Goal: Check status: Check status

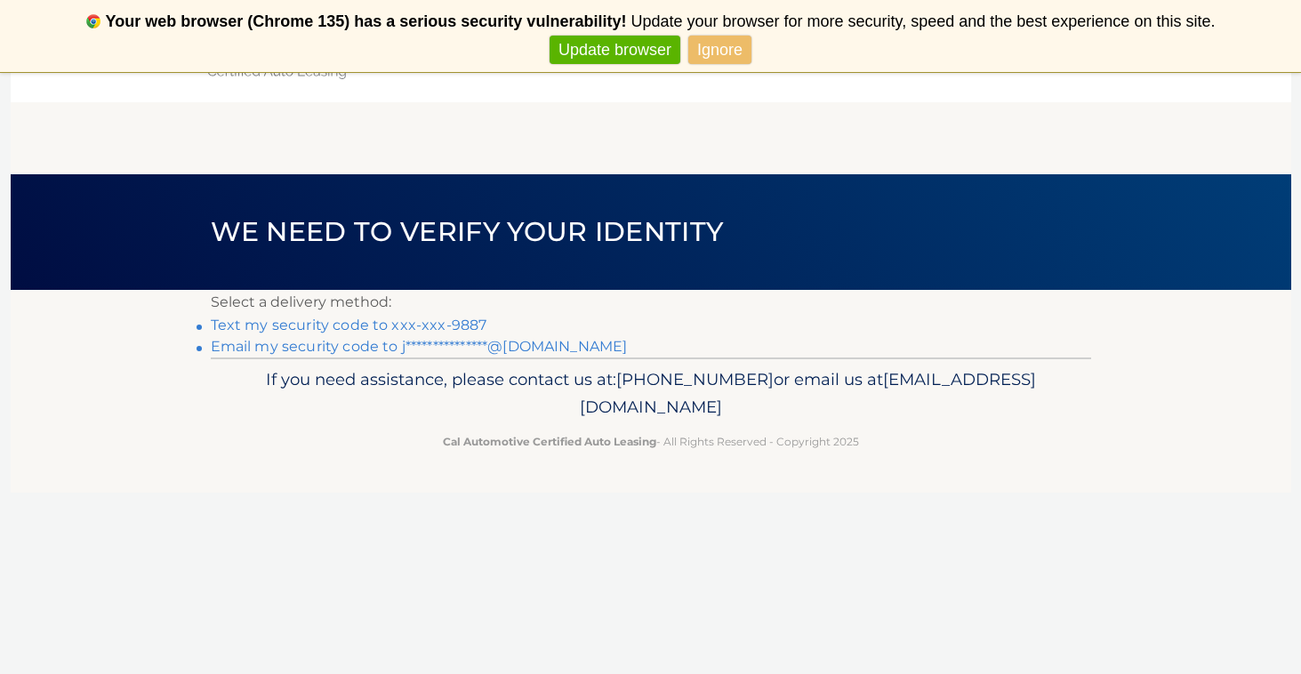
click at [470, 321] on link "Text my security code to xxx-xxx-9887" at bounding box center [349, 325] width 276 height 17
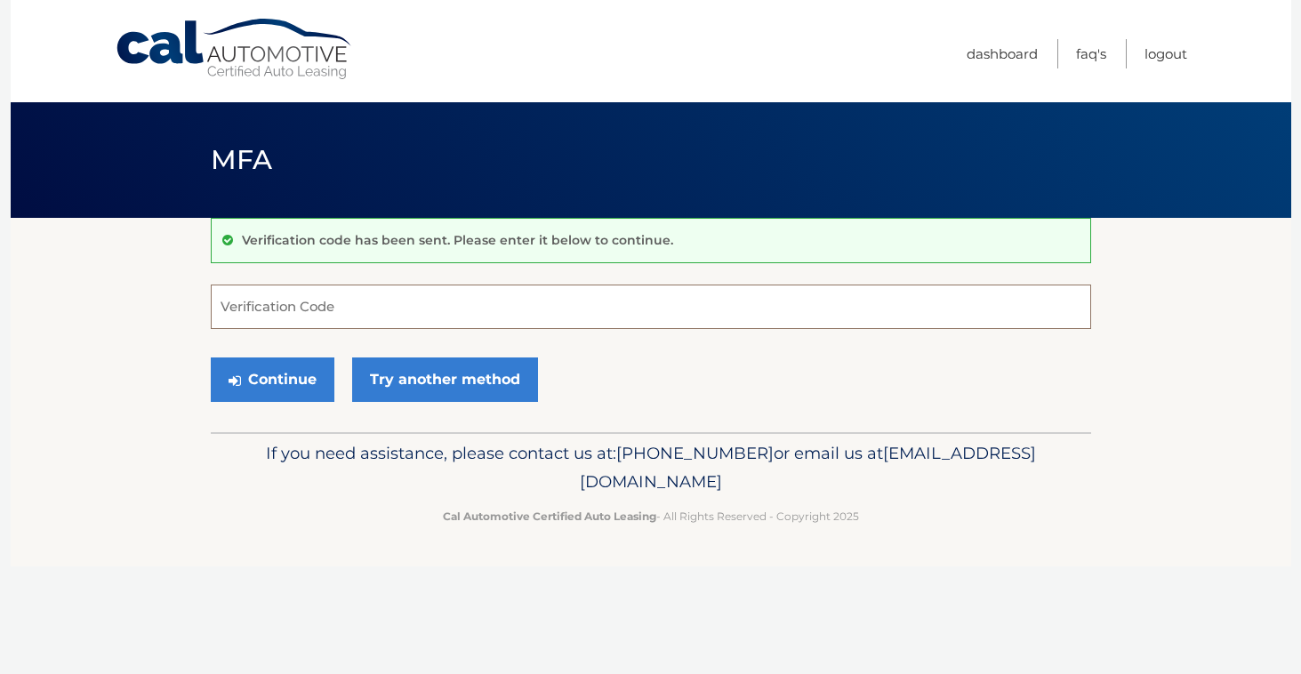
click at [468, 321] on input "Verification Code" at bounding box center [651, 306] width 880 height 44
type input "201868"
click at [298, 375] on button "Continue" at bounding box center [273, 379] width 124 height 44
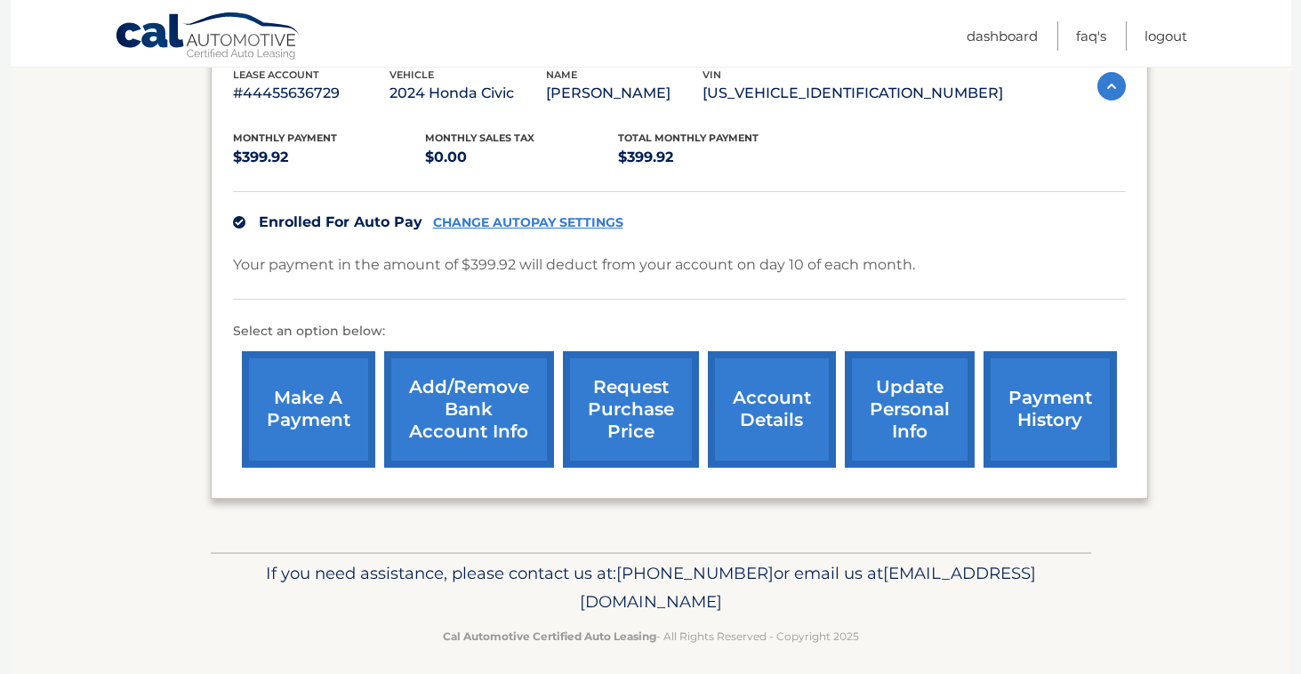
scroll to position [319, 0]
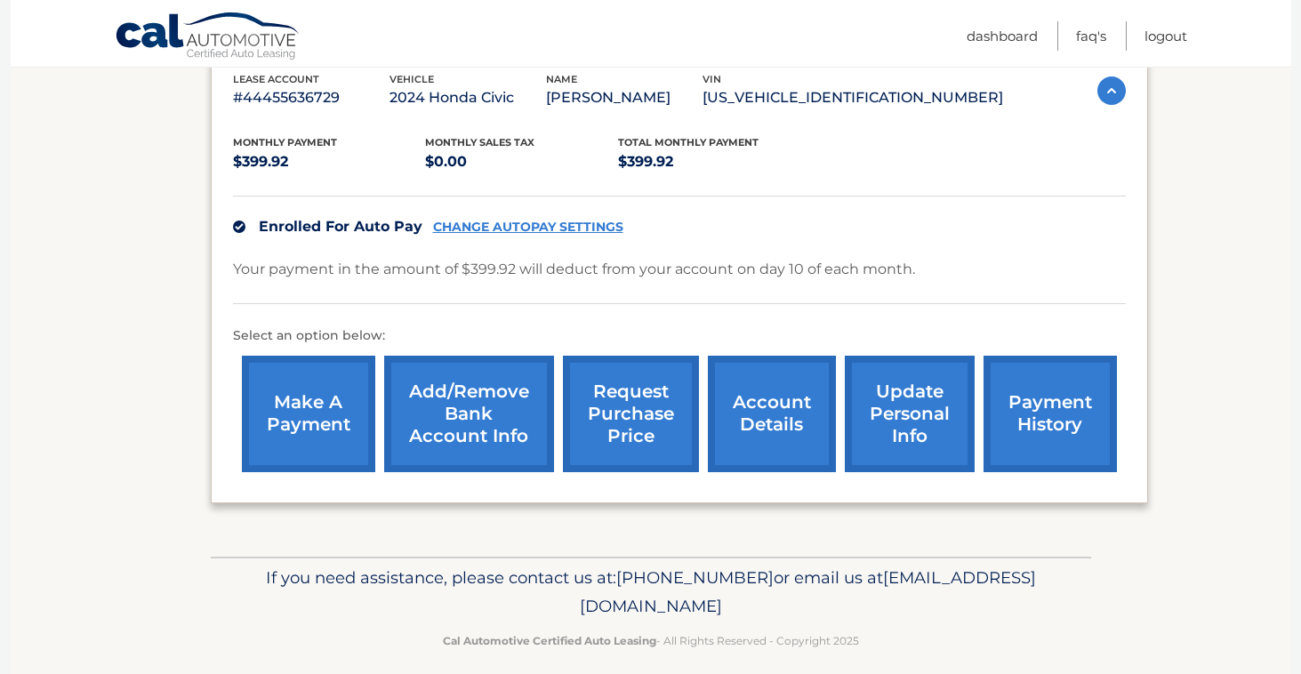
click at [1033, 396] on link "payment history" at bounding box center [1049, 414] width 133 height 116
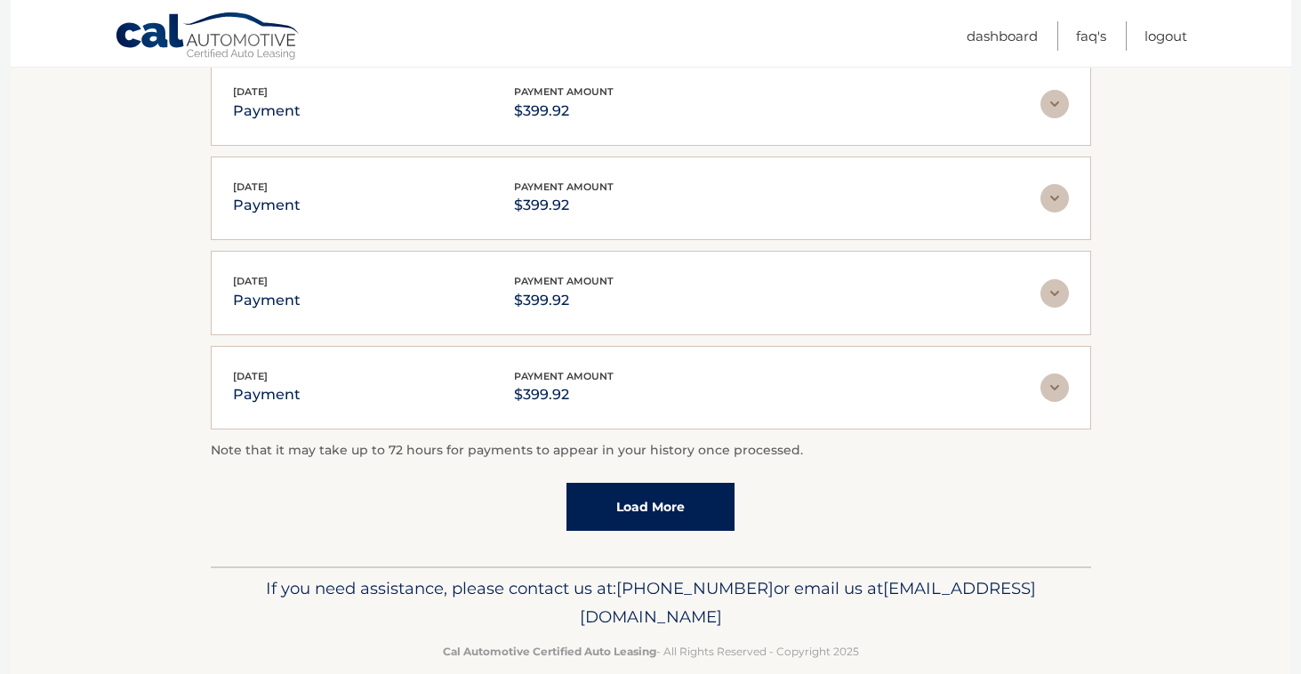
scroll to position [492, 0]
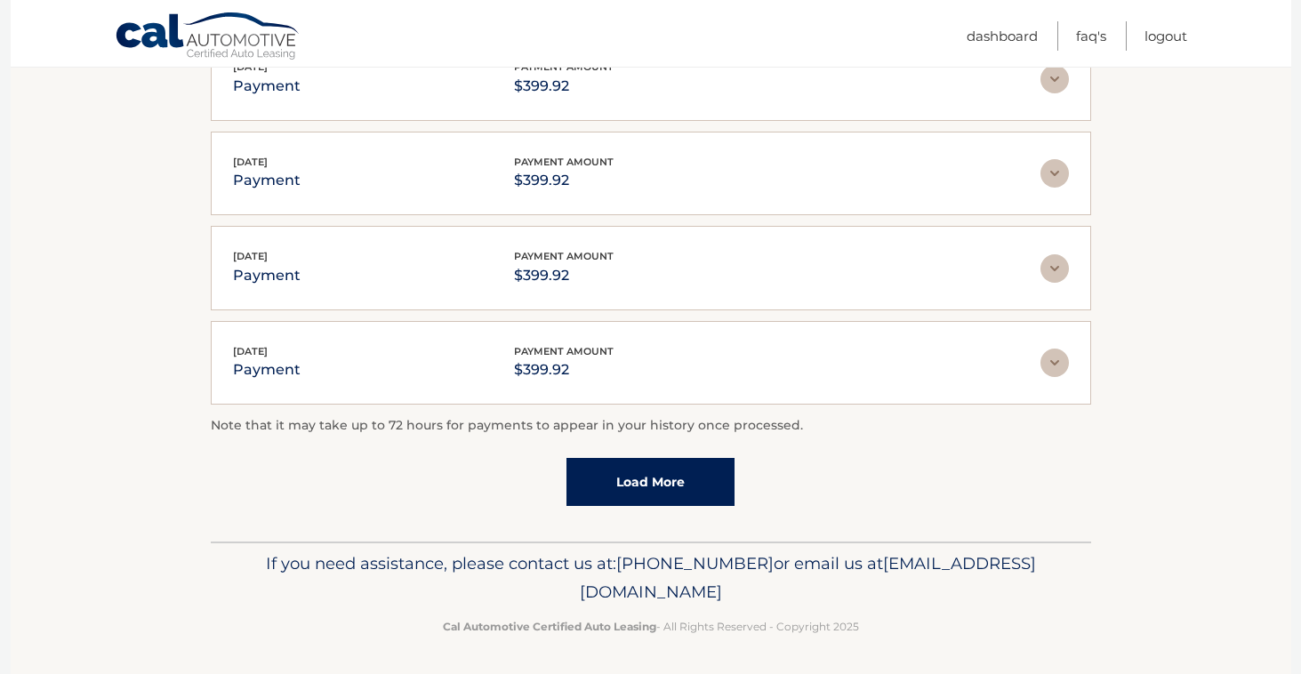
click at [670, 488] on link "Load More" at bounding box center [650, 482] width 168 height 48
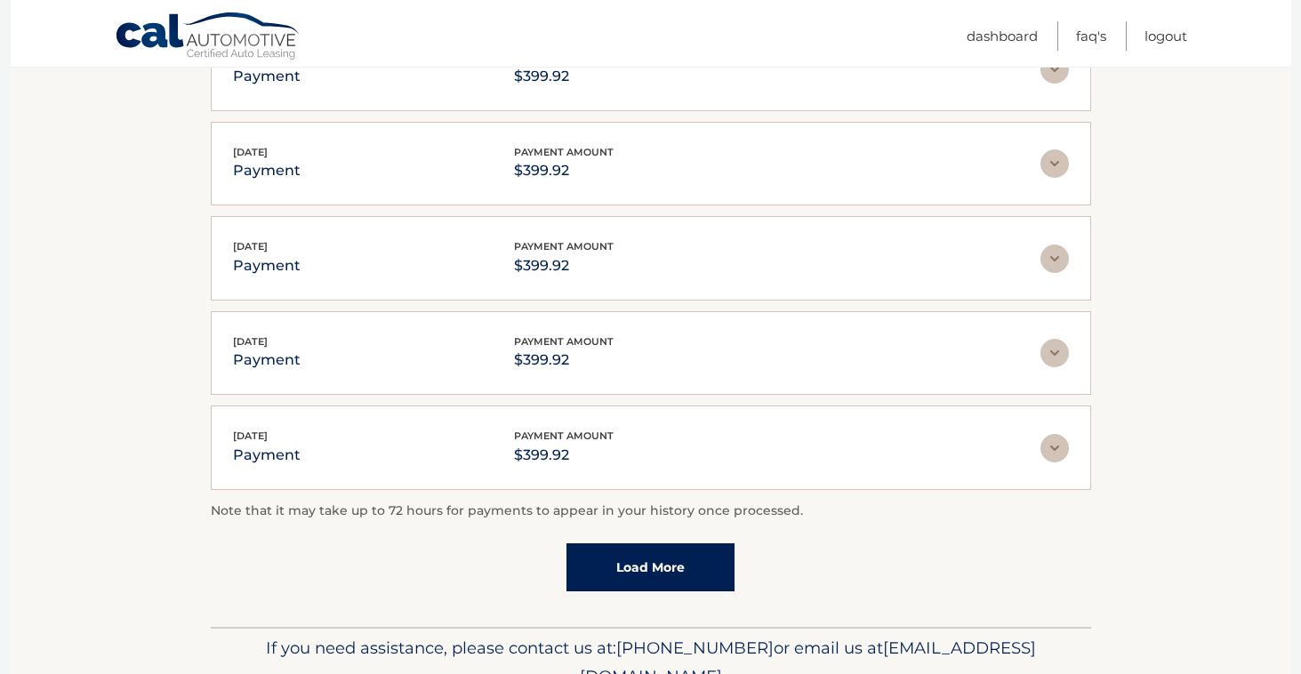
scroll to position [502, 0]
click at [677, 572] on link "Load More" at bounding box center [650, 566] width 168 height 48
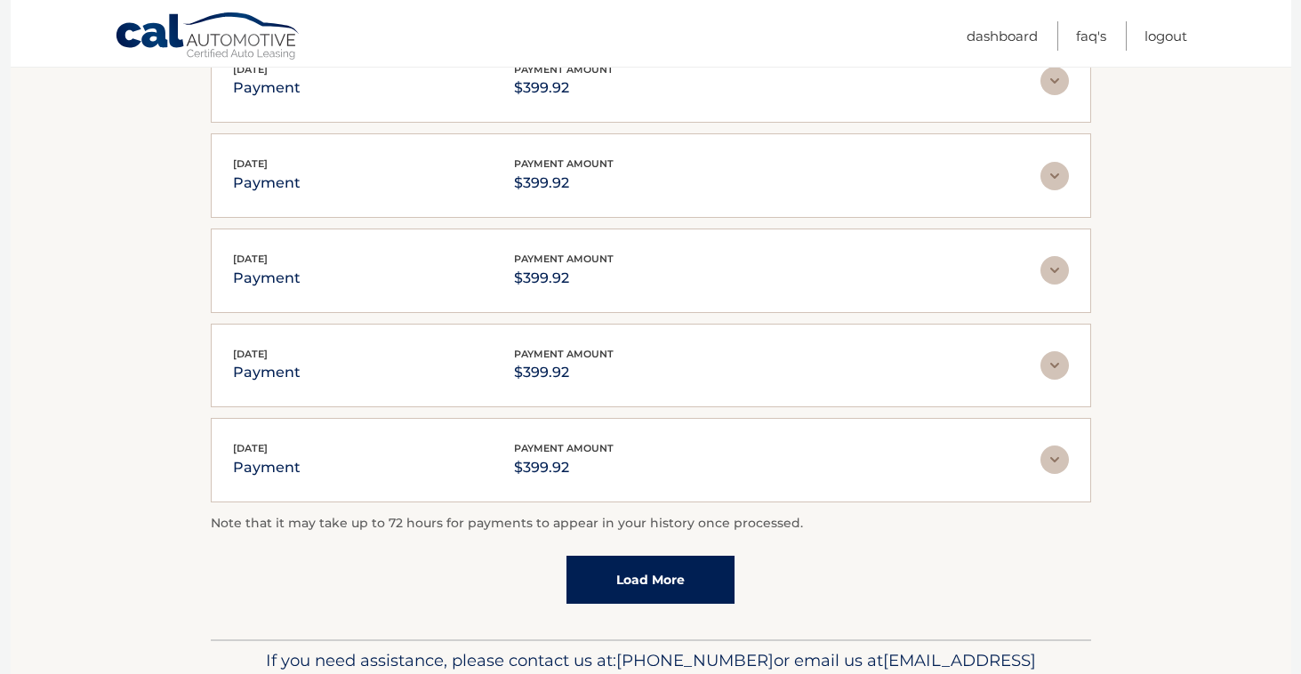
click at [678, 573] on link "Load More" at bounding box center [650, 580] width 168 height 48
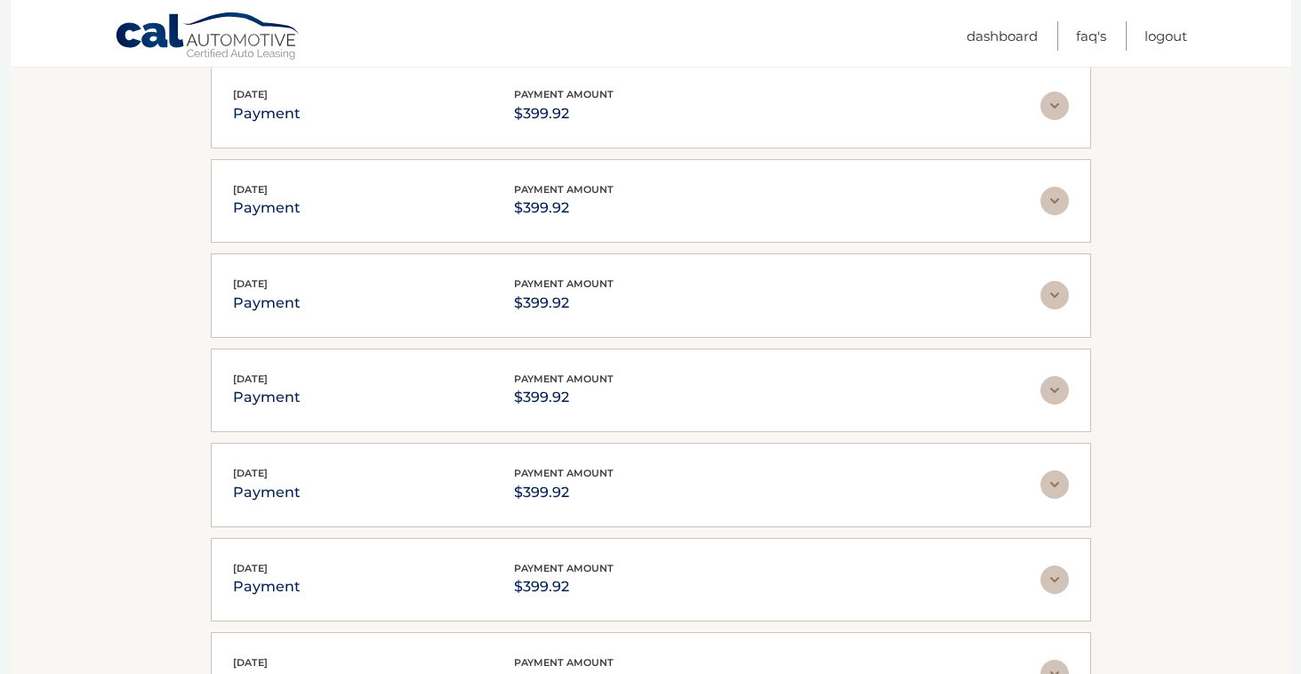
scroll to position [1528, 0]
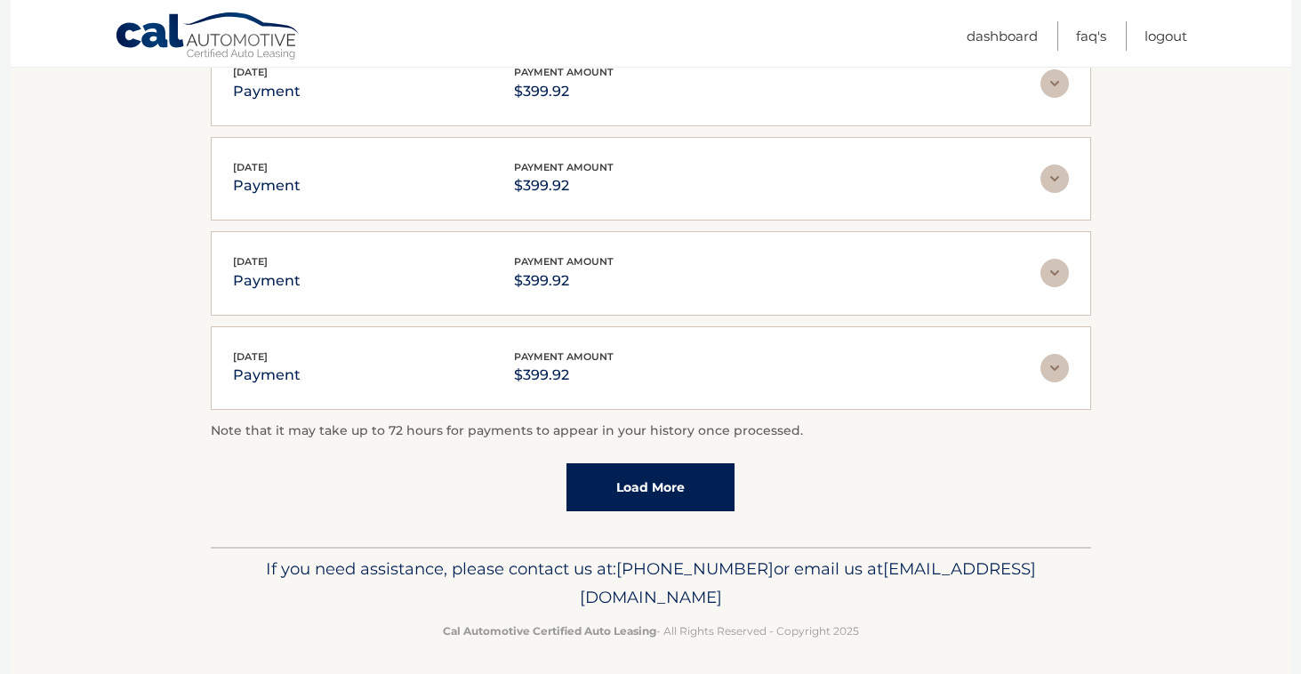
click at [664, 469] on link "Load More" at bounding box center [650, 487] width 168 height 48
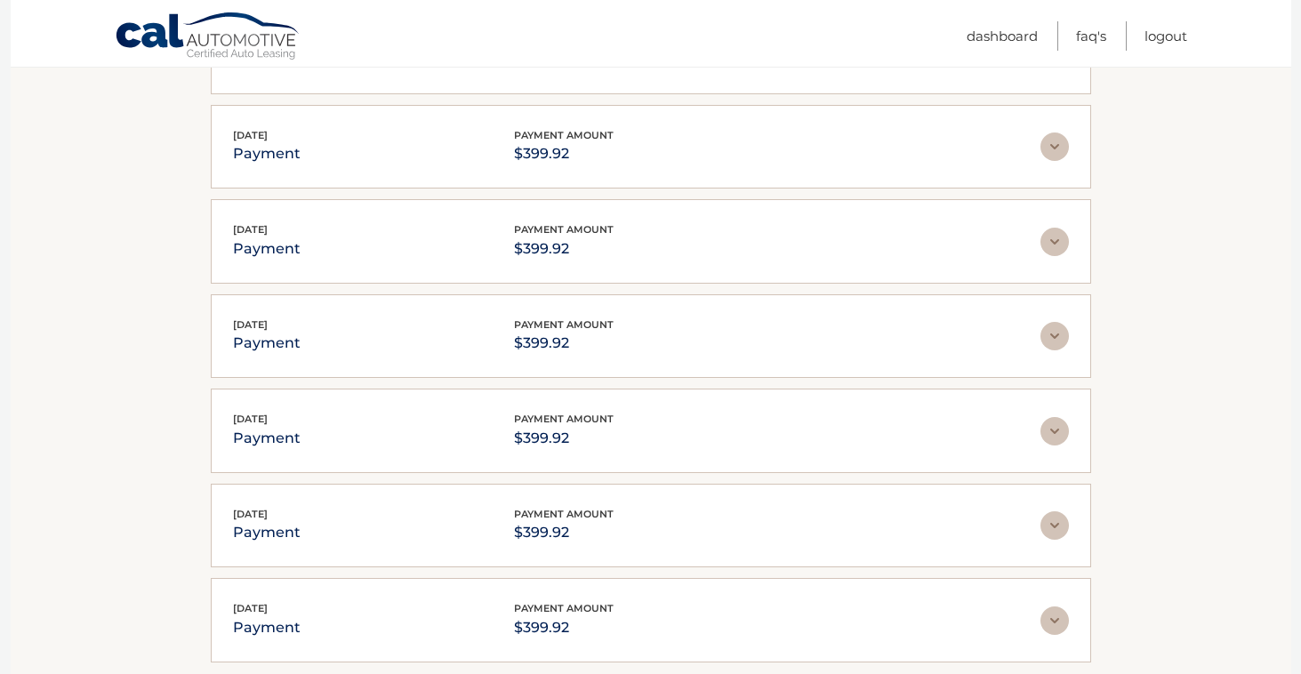
scroll to position [1999, 0]
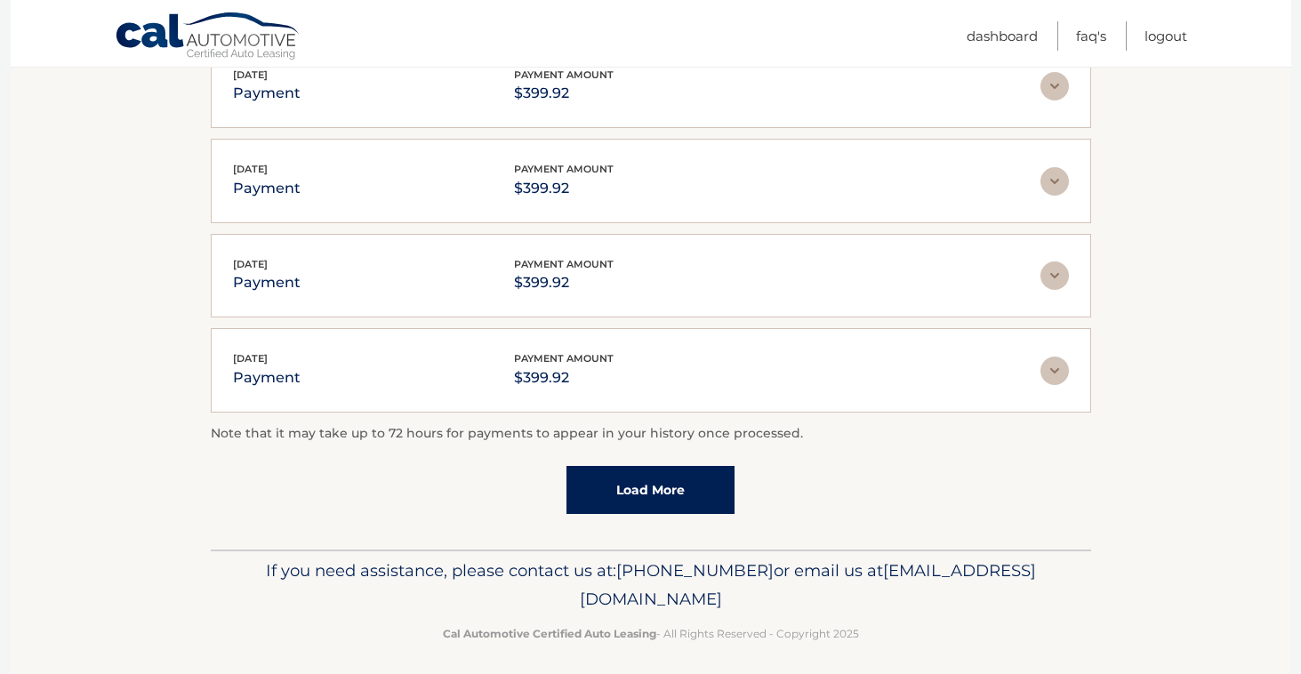
click at [656, 466] on link "Load More" at bounding box center [650, 490] width 168 height 48
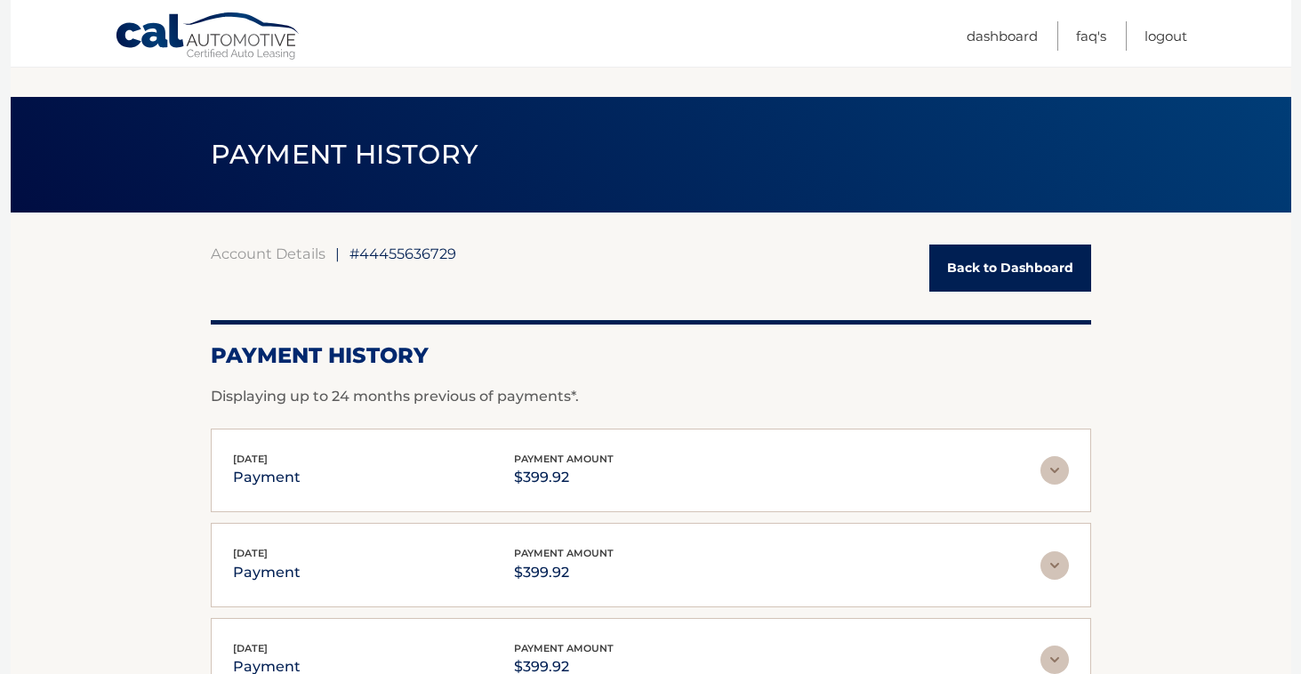
scroll to position [0, 0]
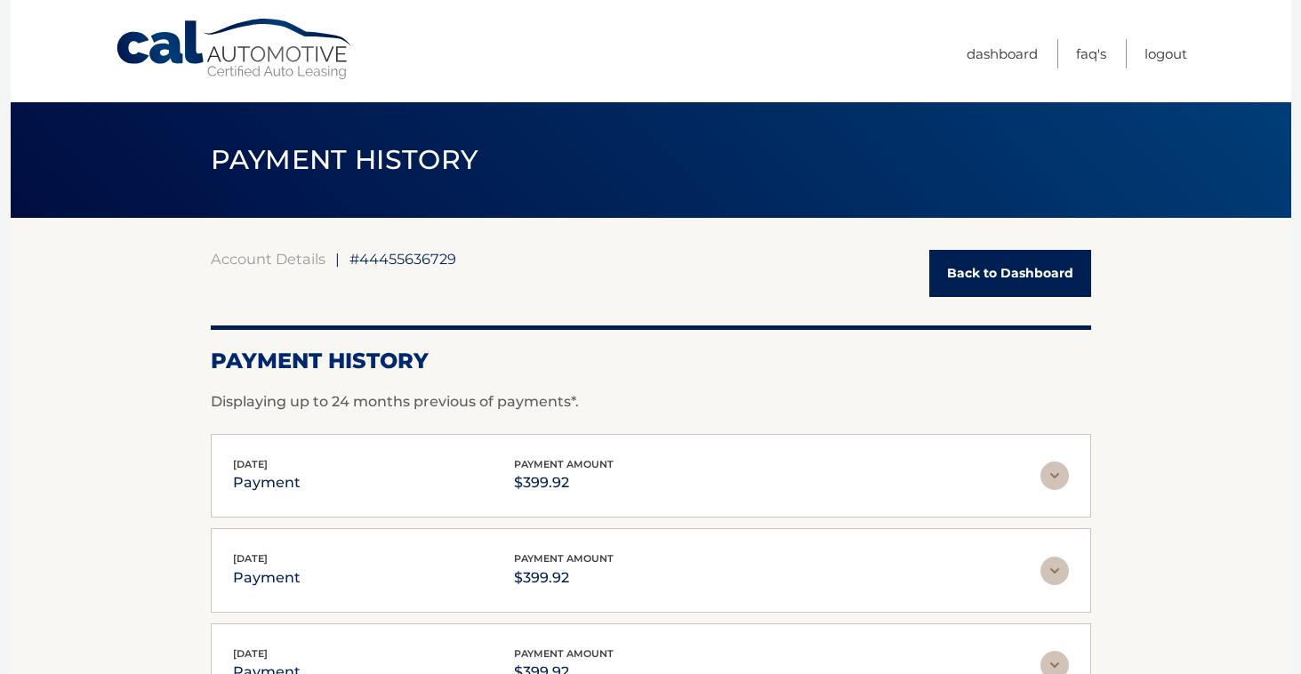
click at [990, 273] on link "Back to Dashboard" at bounding box center [1010, 273] width 162 height 47
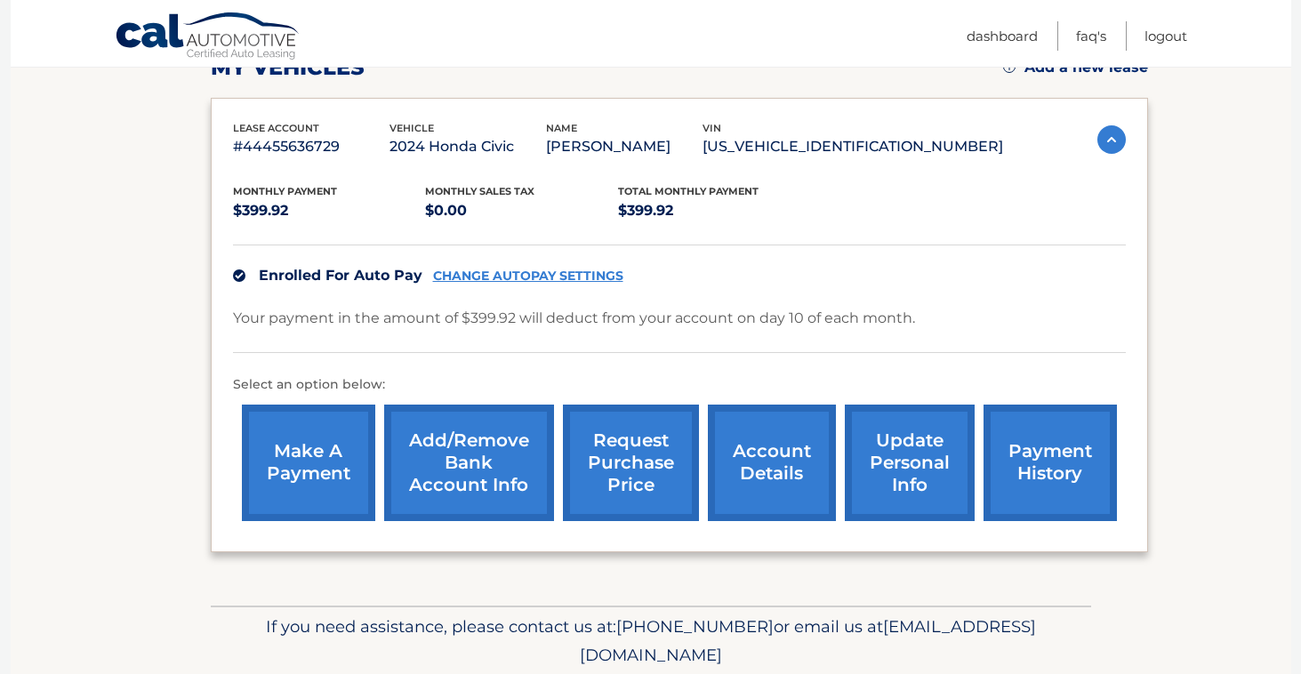
scroll to position [276, 0]
